Goal: Download file/media

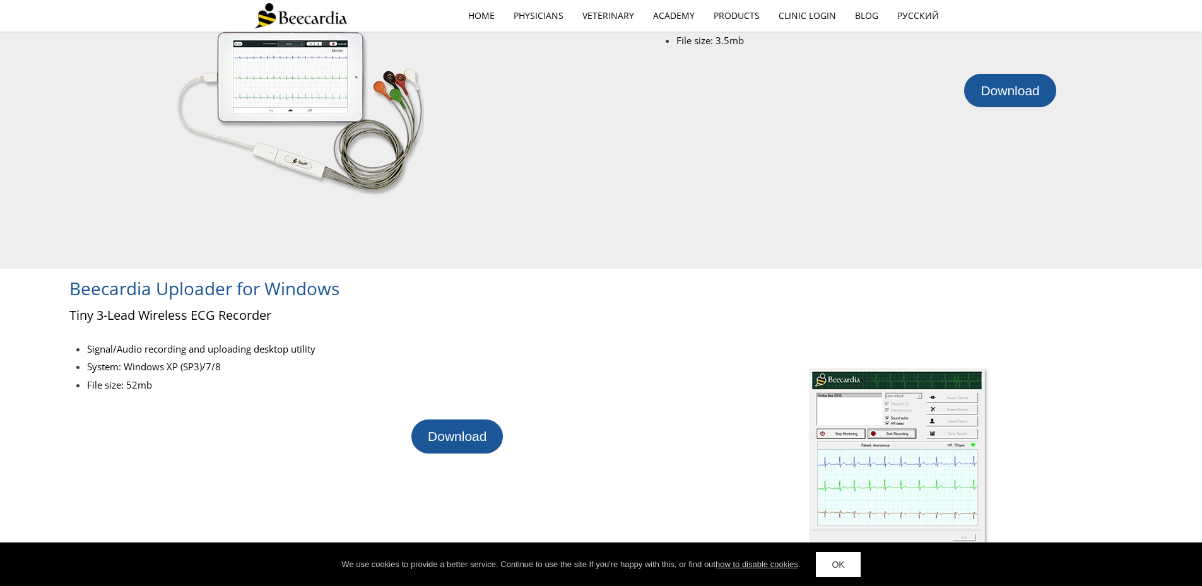
scroll to position [316, 0]
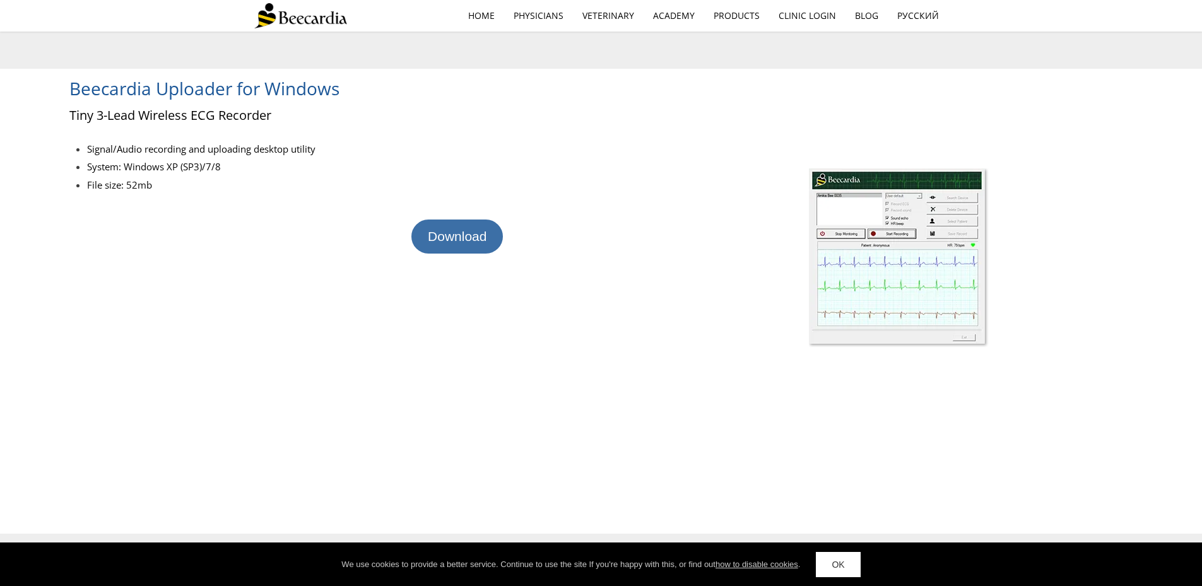
click at [466, 233] on span "Download" at bounding box center [457, 236] width 59 height 15
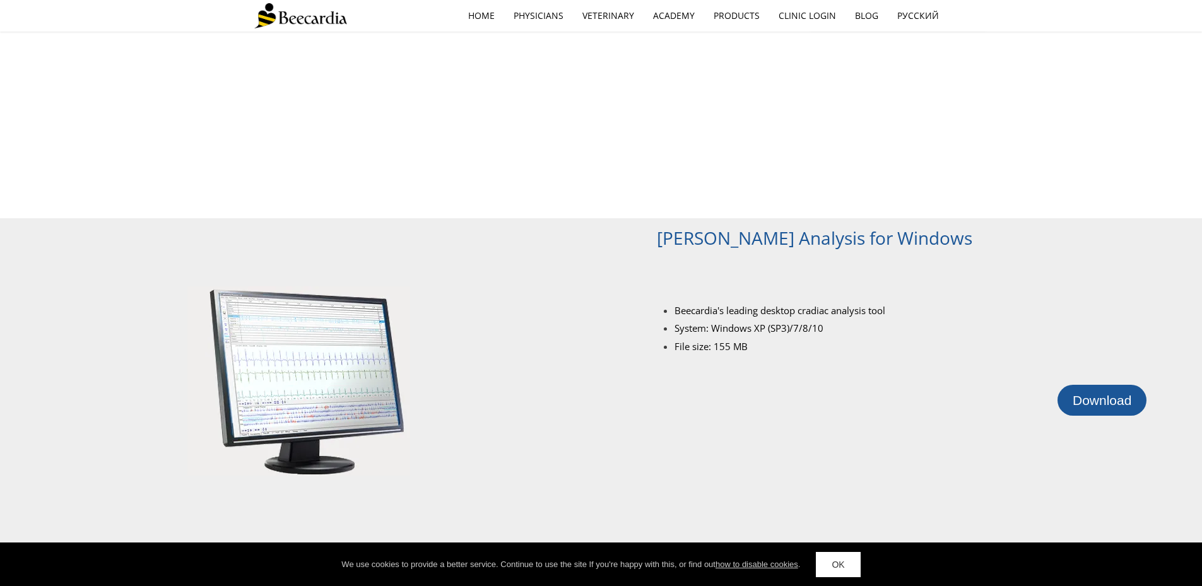
scroll to position [729, 0]
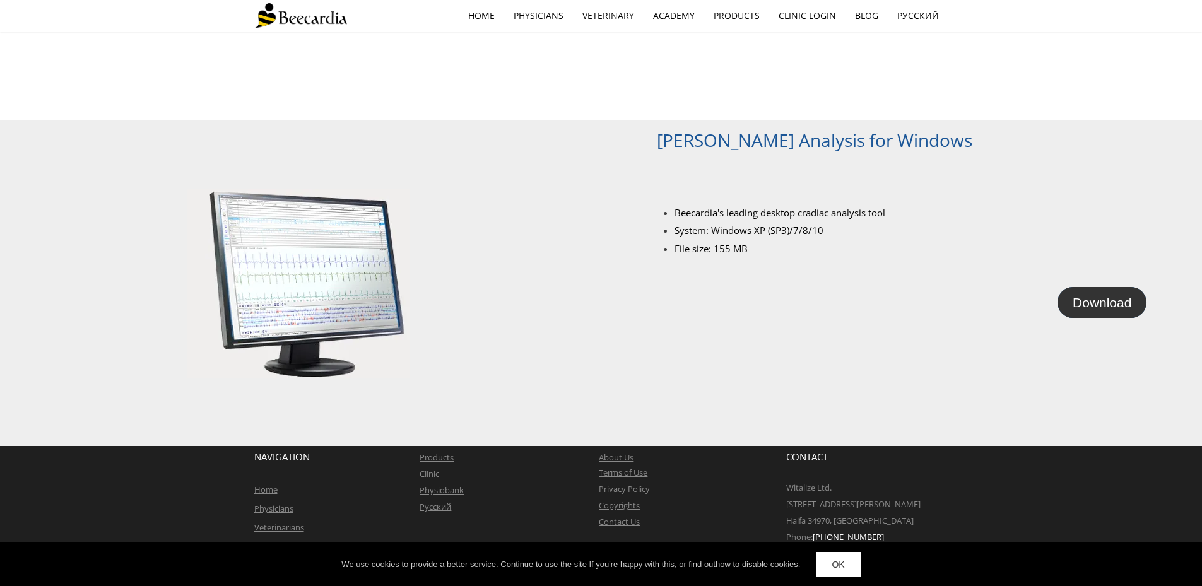
click at [1119, 300] on span "Download" at bounding box center [1102, 302] width 59 height 15
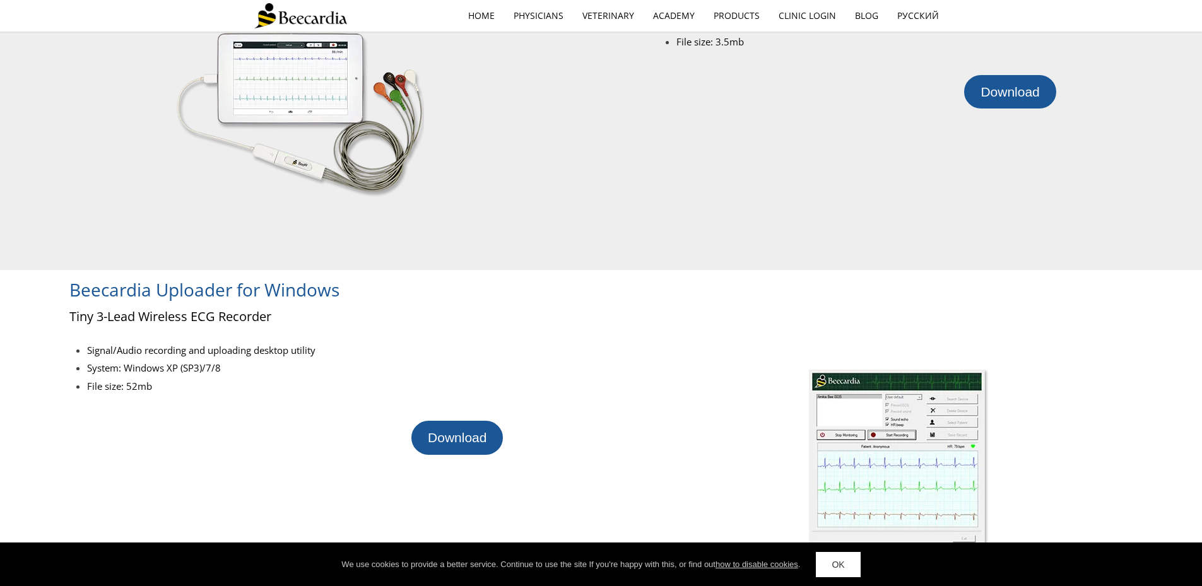
scroll to position [0, 0]
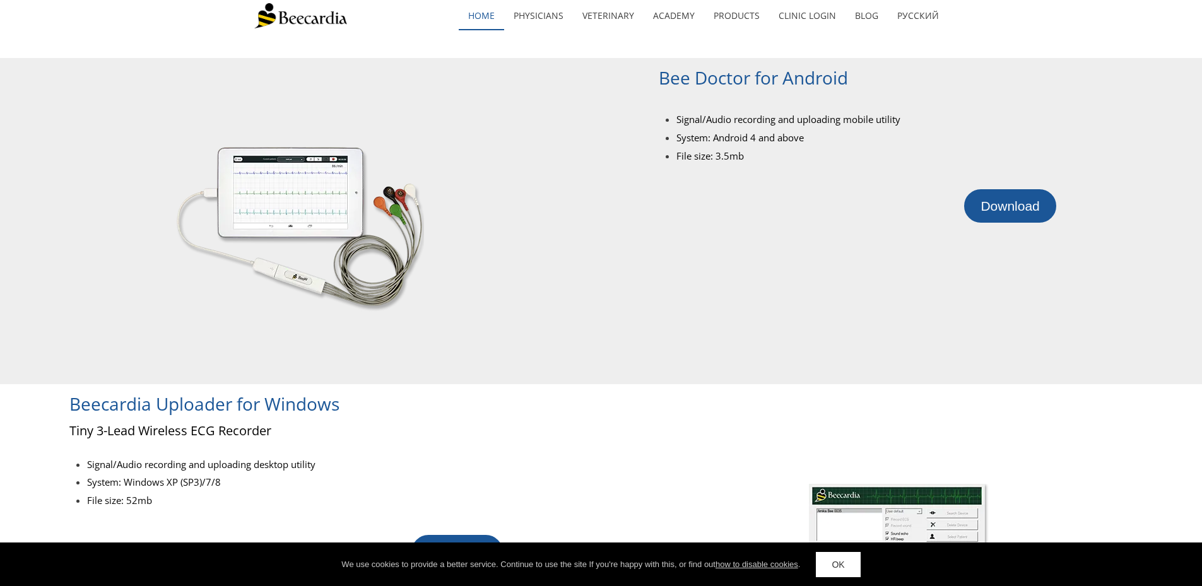
click at [485, 15] on link "home" at bounding box center [481, 15] width 45 height 29
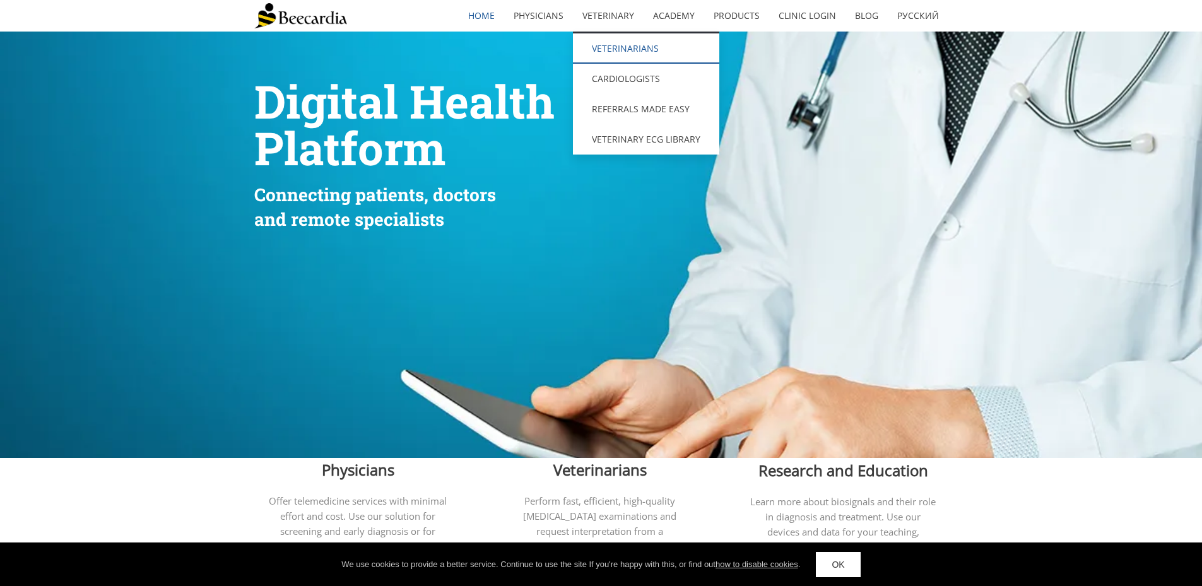
click at [625, 47] on link "Veterinarians" at bounding box center [646, 48] width 146 height 30
